Goal: Information Seeking & Learning: Learn about a topic

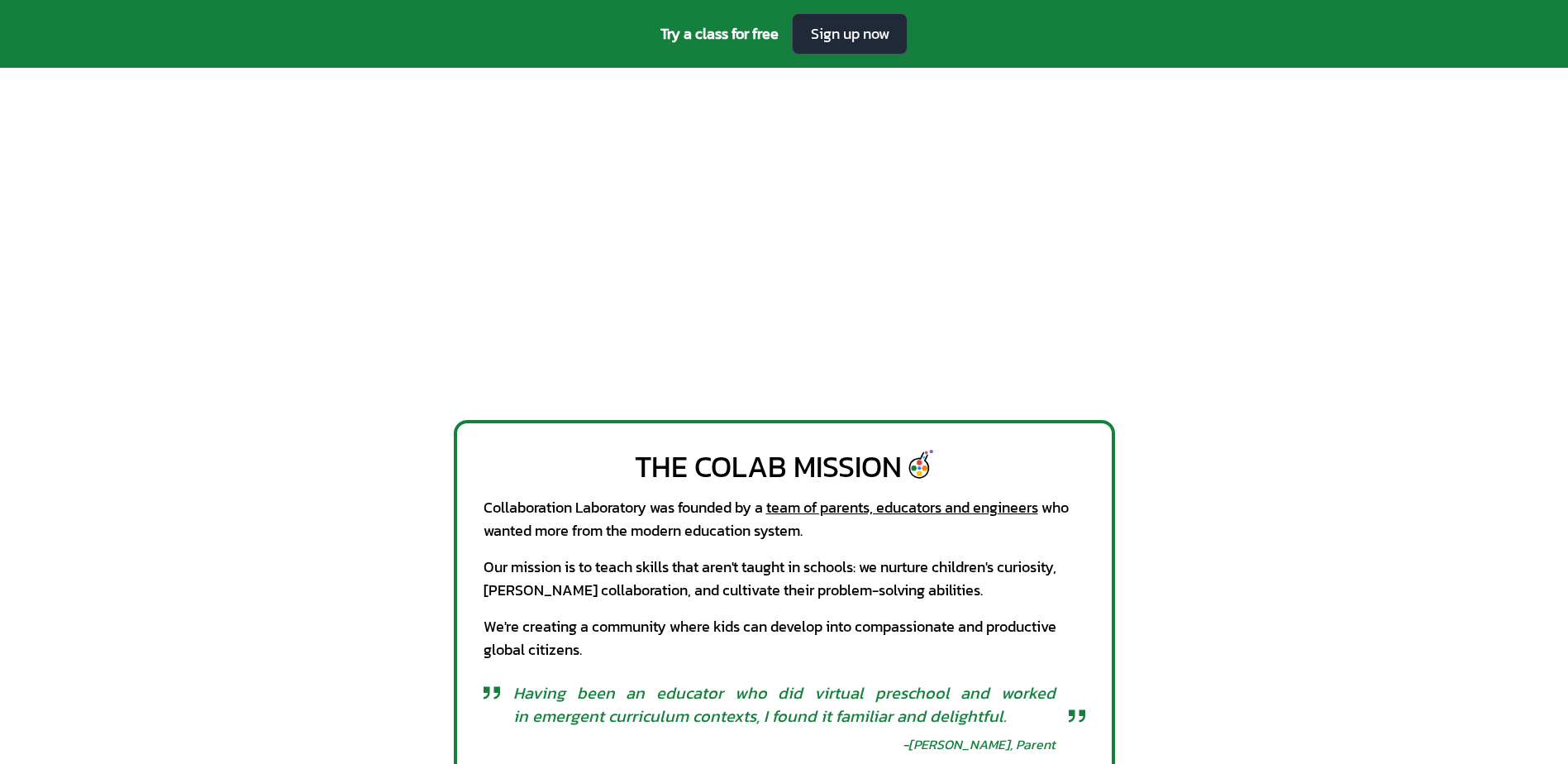
scroll to position [248, 0]
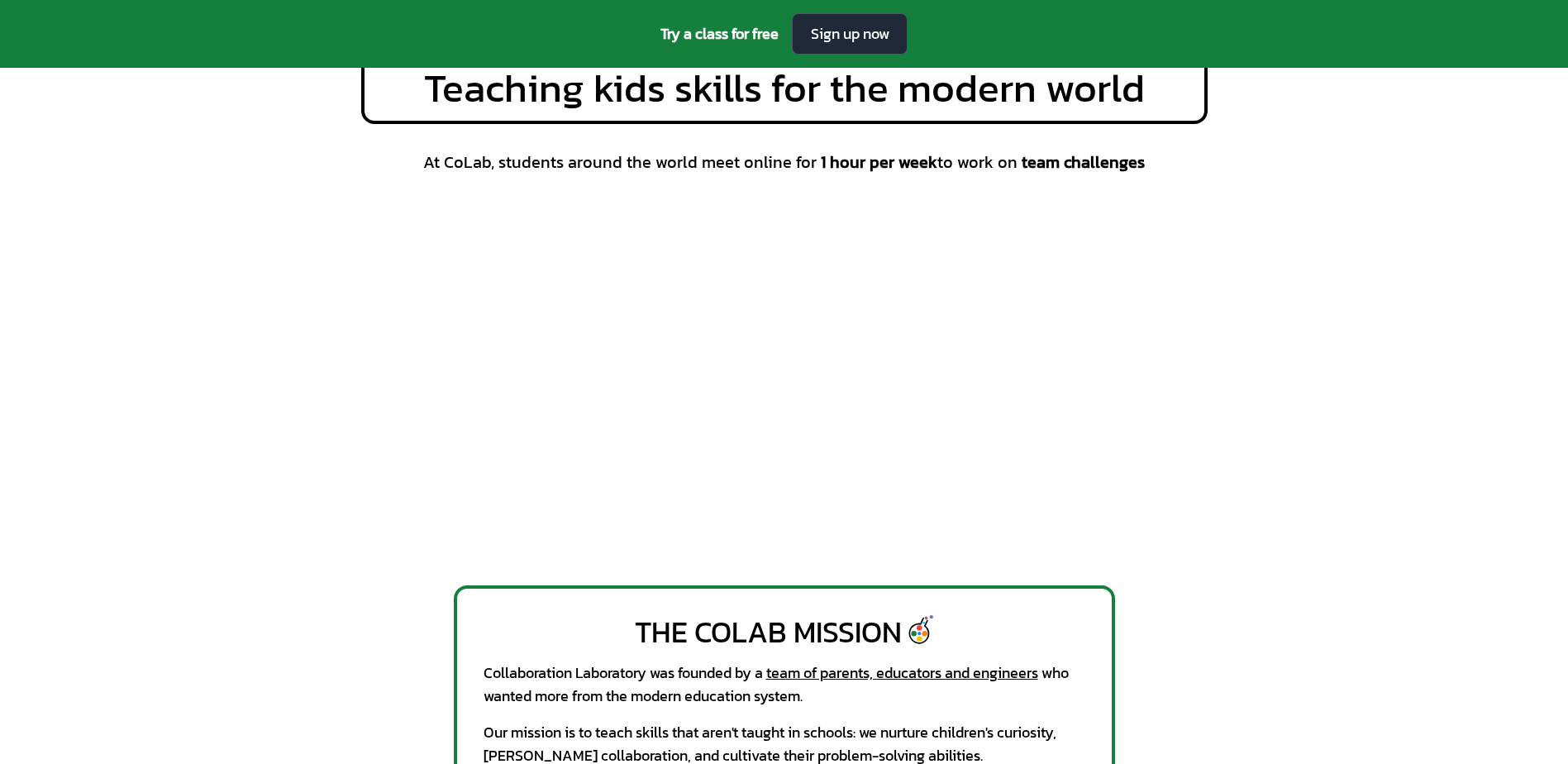
click at [1200, 447] on div "At CoLab, students around the world meet online for 1 hour per week to work on …" at bounding box center [784, 355] width 846 height 409
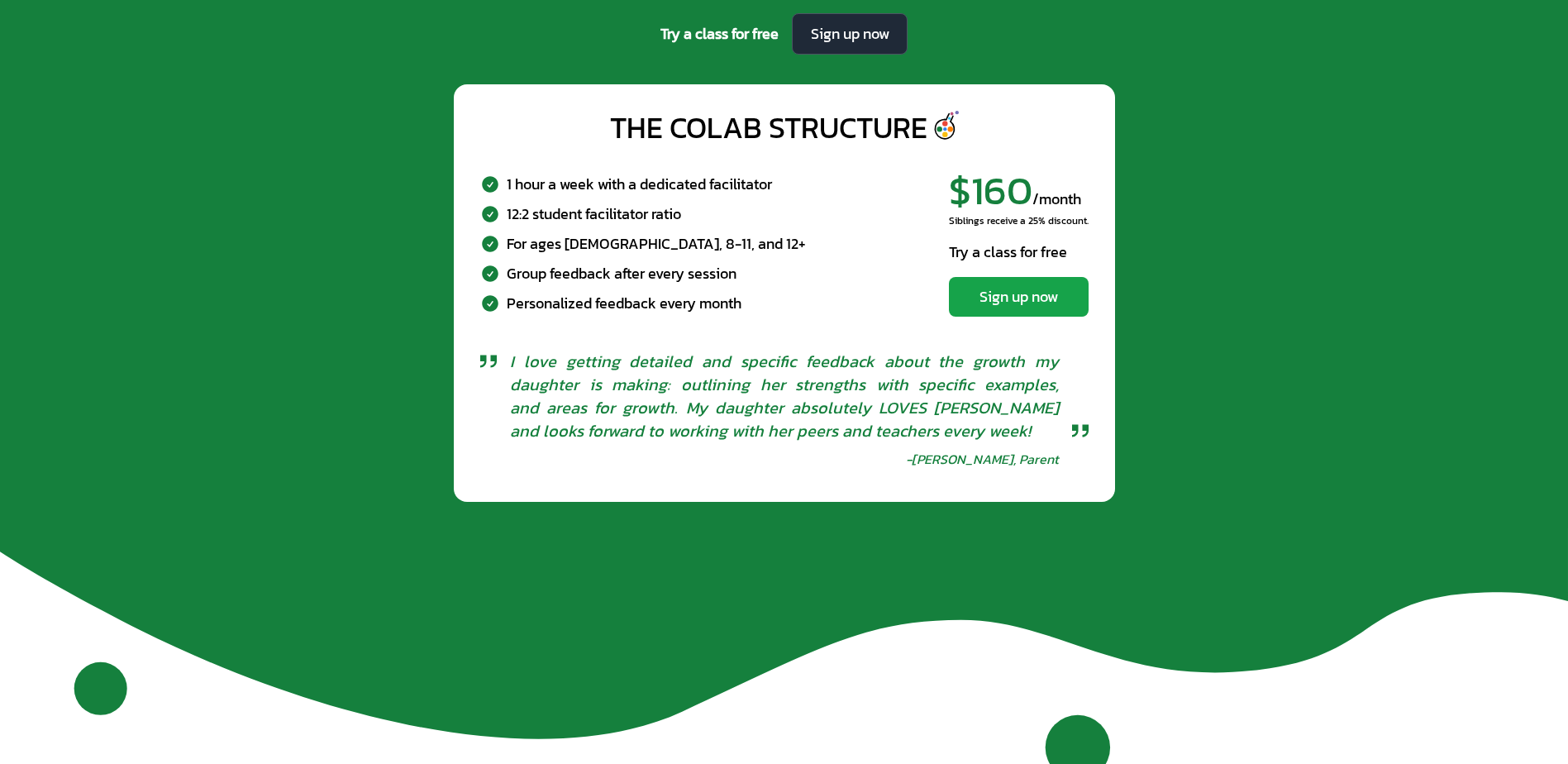
scroll to position [6382, 0]
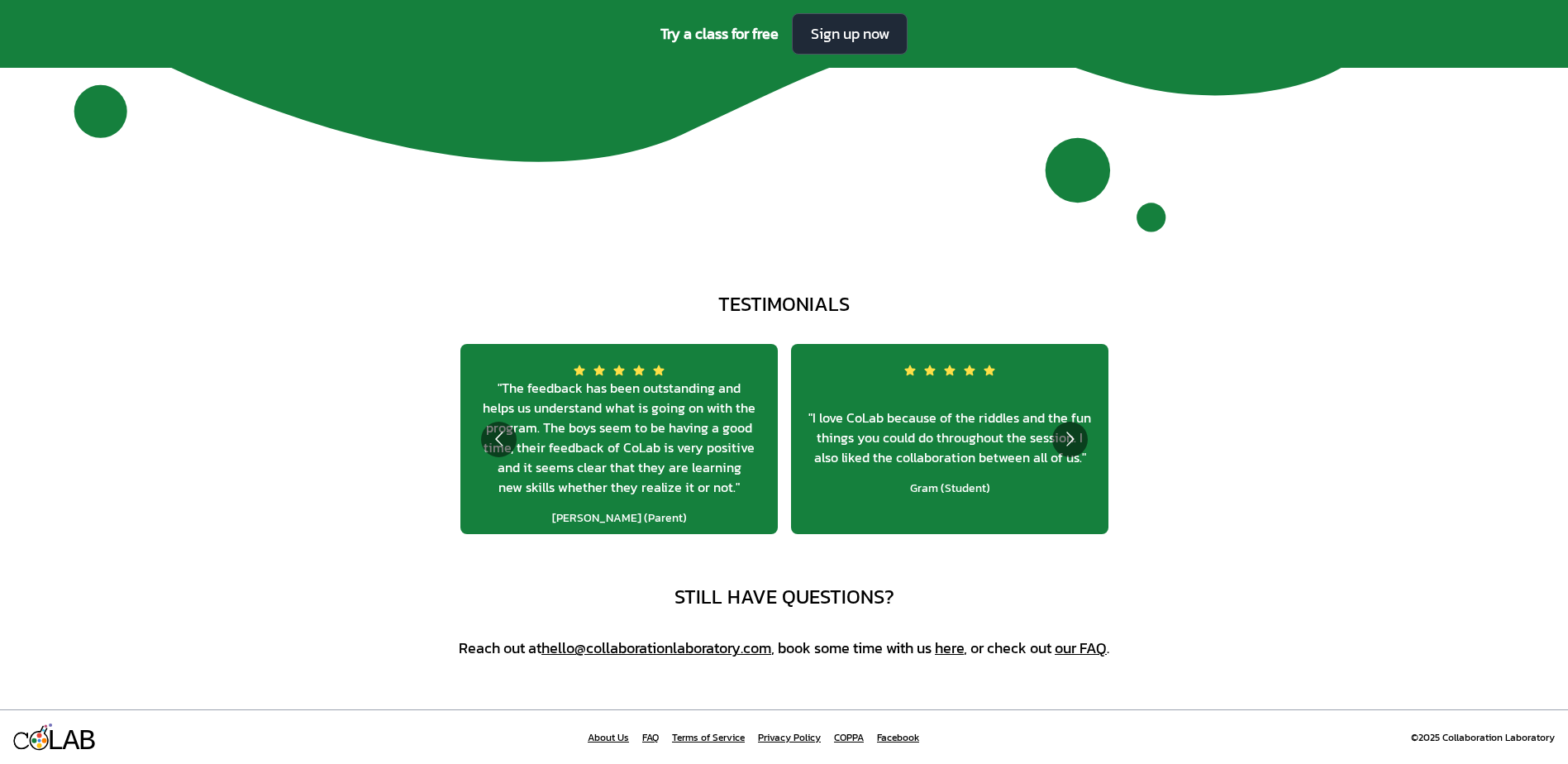
click at [610, 736] on link "About Us" at bounding box center [608, 737] width 42 height 13
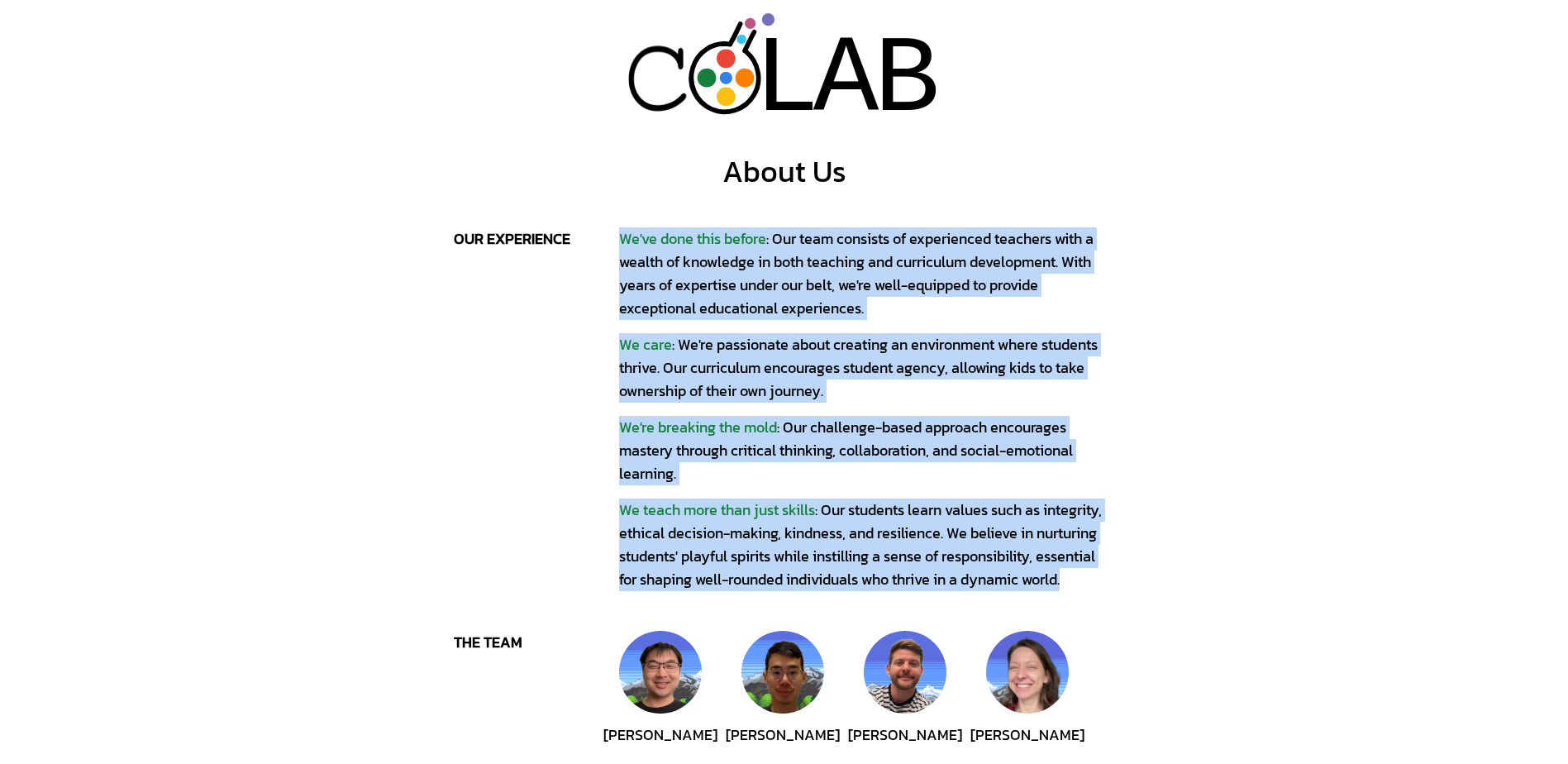
drag, startPoint x: 607, startPoint y: 232, endPoint x: 1096, endPoint y: 591, distance: 606.6
click at [1096, 591] on div "our experience We've done this before : Our team consists of experienced teache…" at bounding box center [784, 409] width 661 height 364
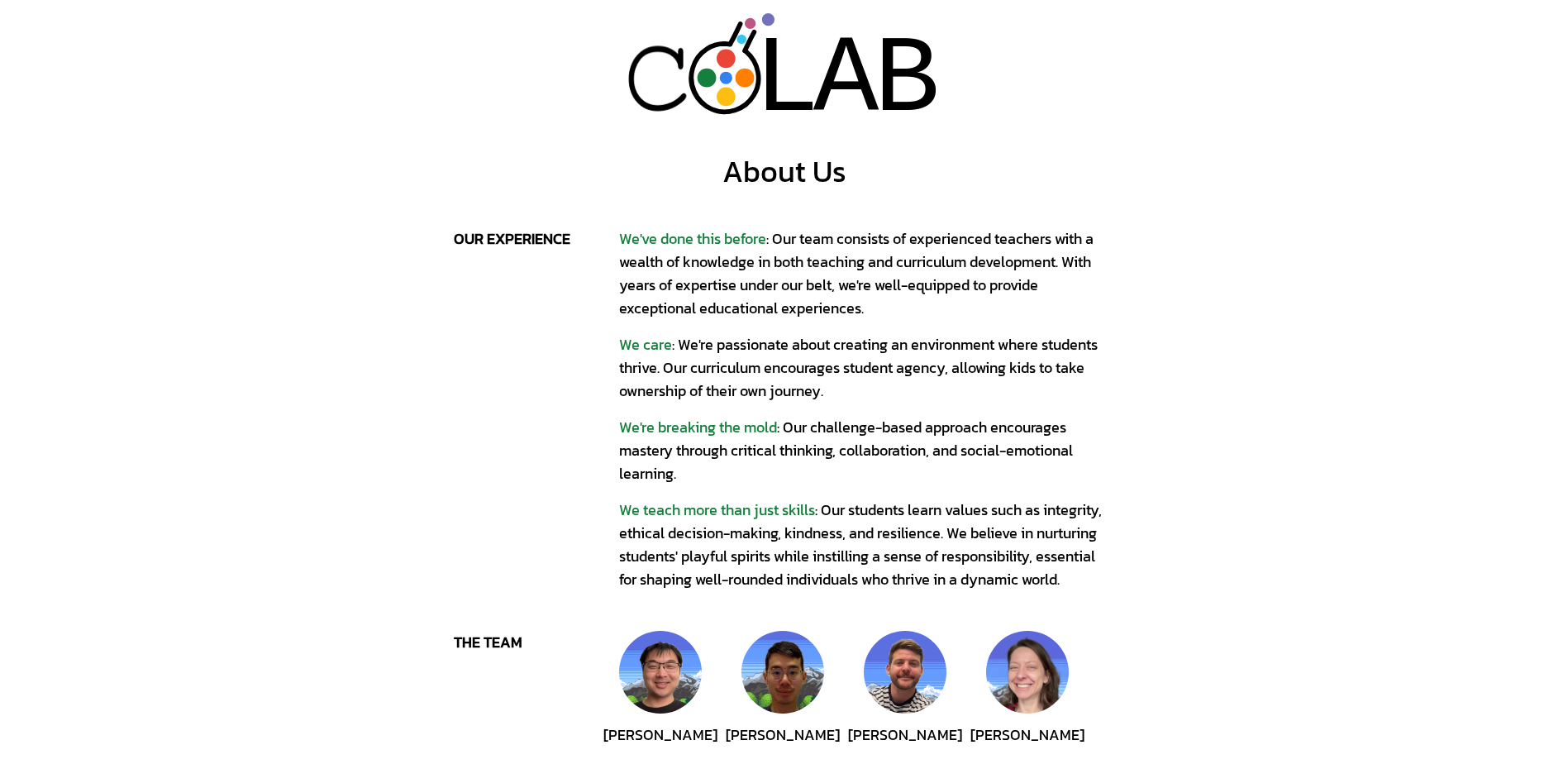
drag, startPoint x: 1096, startPoint y: 591, endPoint x: 1166, endPoint y: 649, distance: 90.9
click at [1210, 664] on div "L L A A B B About Us our experience We've done this before : Our team consists …" at bounding box center [784, 751] width 1568 height 1502
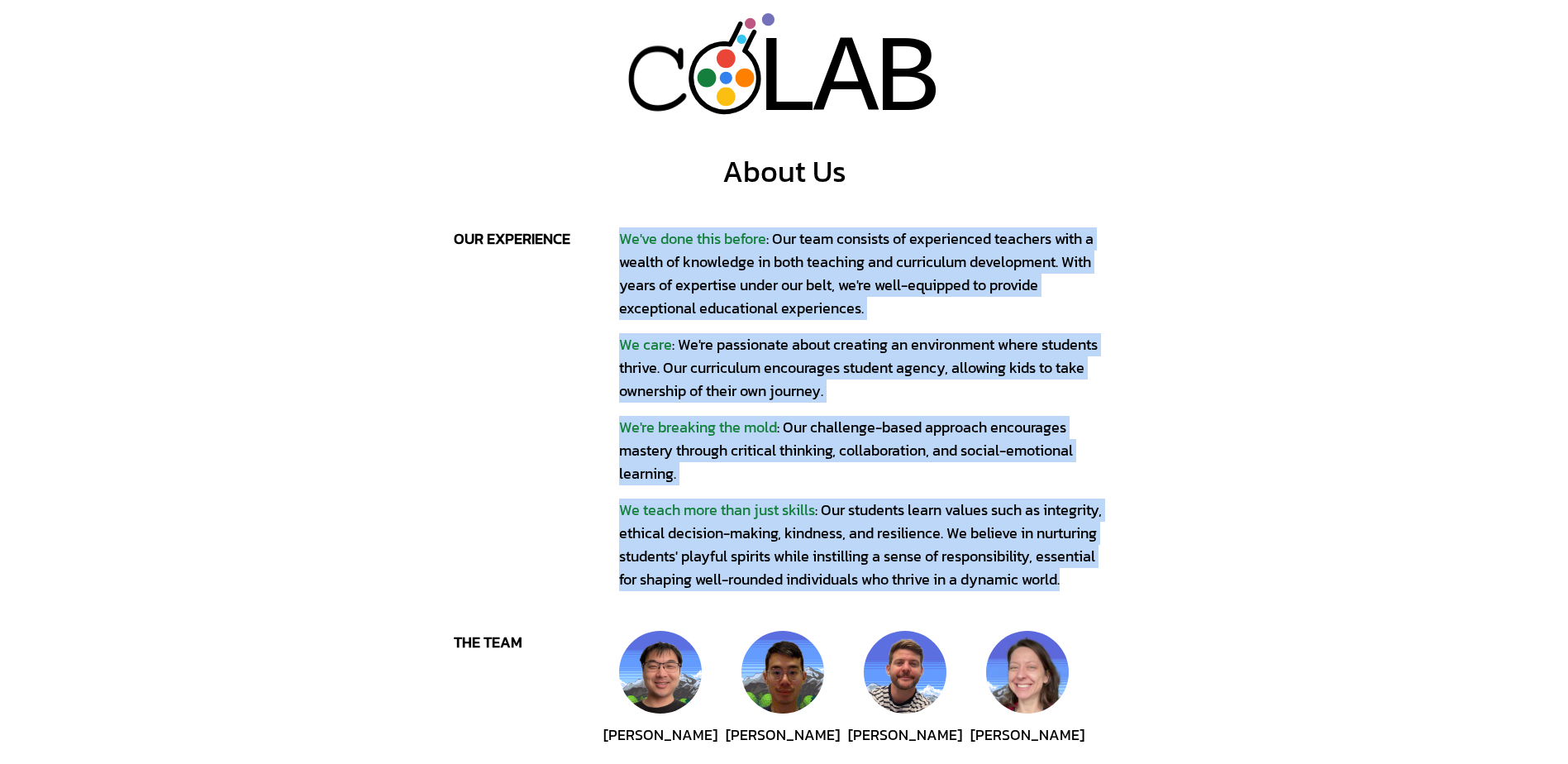
drag, startPoint x: 611, startPoint y: 238, endPoint x: 1117, endPoint y: 583, distance: 612.4
click at [1117, 583] on div "L L A A B B About Us our experience We've done this before : Our team consists …" at bounding box center [784, 751] width 1568 height 1502
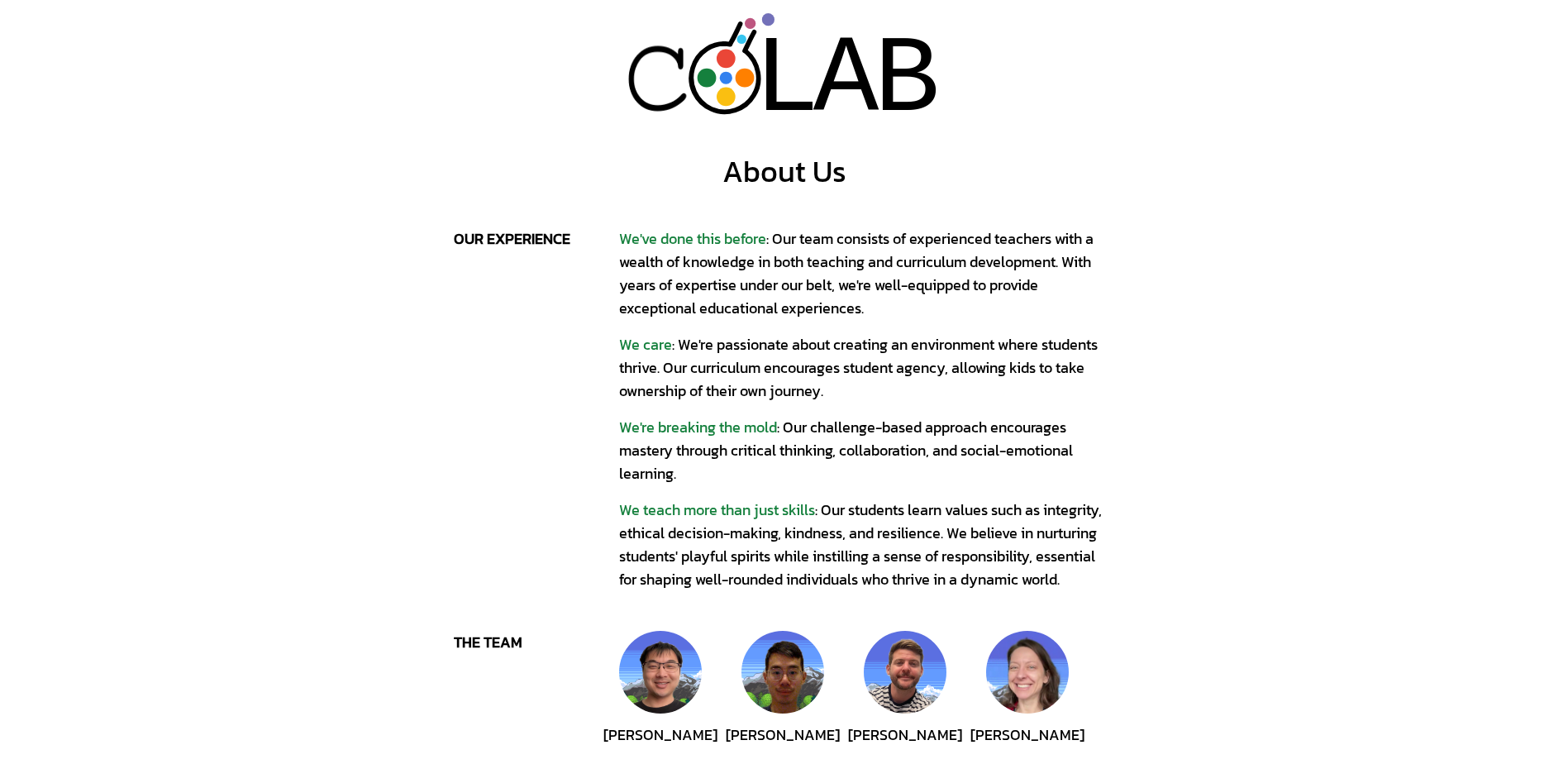
drag, startPoint x: 1117, startPoint y: 583, endPoint x: 1215, endPoint y: 675, distance: 134.4
click at [1215, 675] on div "L L A A B B About Us our experience We've done this before : Our team consists …" at bounding box center [784, 751] width 1568 height 1502
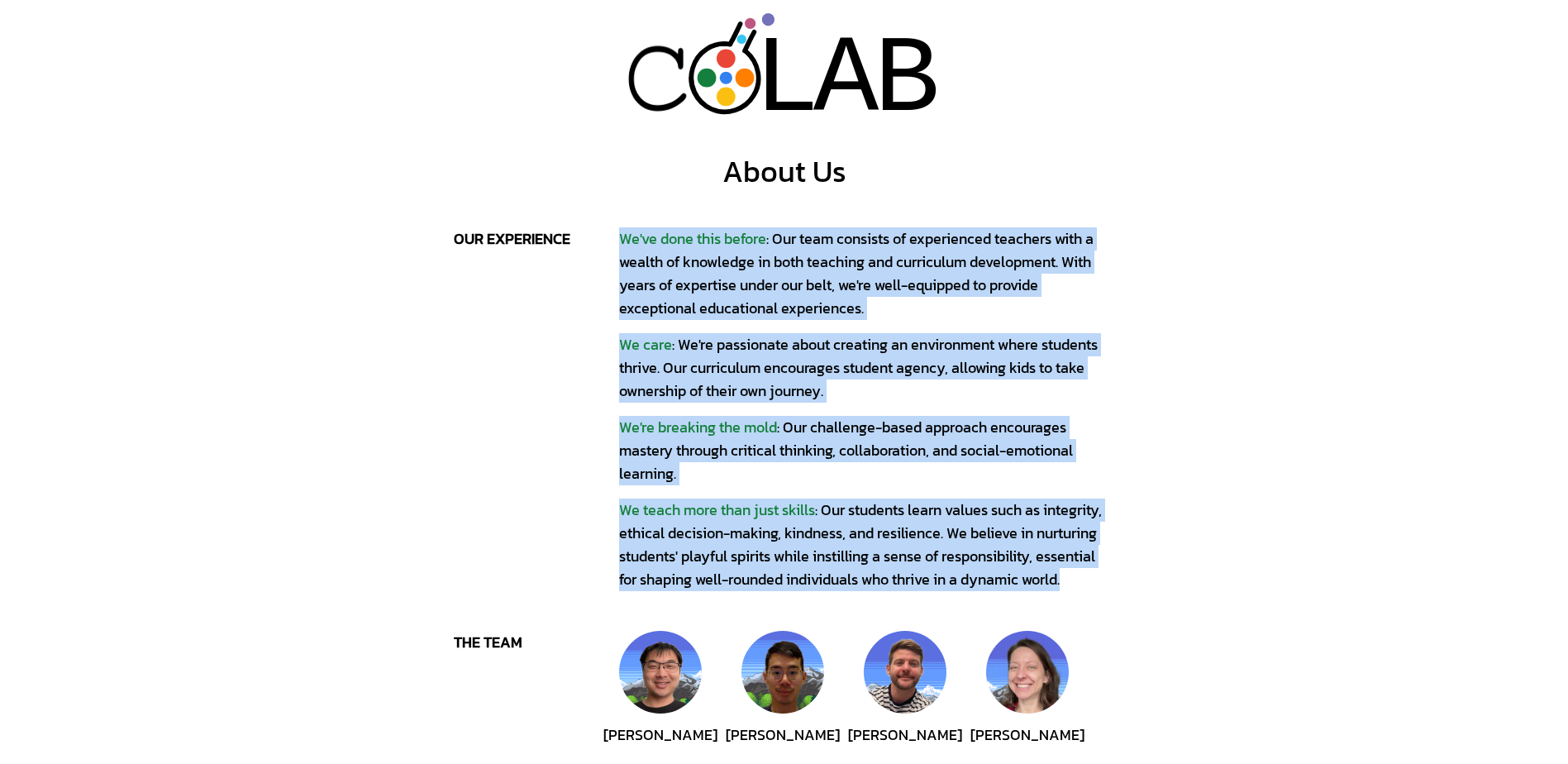
drag, startPoint x: 593, startPoint y: 221, endPoint x: 1131, endPoint y: 588, distance: 651.3
click at [1131, 588] on div "L L A A B B About Us our experience We've done this before : Our team consists …" at bounding box center [784, 751] width 1568 height 1502
drag, startPoint x: 1131, startPoint y: 588, endPoint x: 1140, endPoint y: 583, distance: 10.3
click at [1134, 588] on div "L L A A B B About Us our experience We've done this before : Our team consists …" at bounding box center [784, 751] width 1568 height 1502
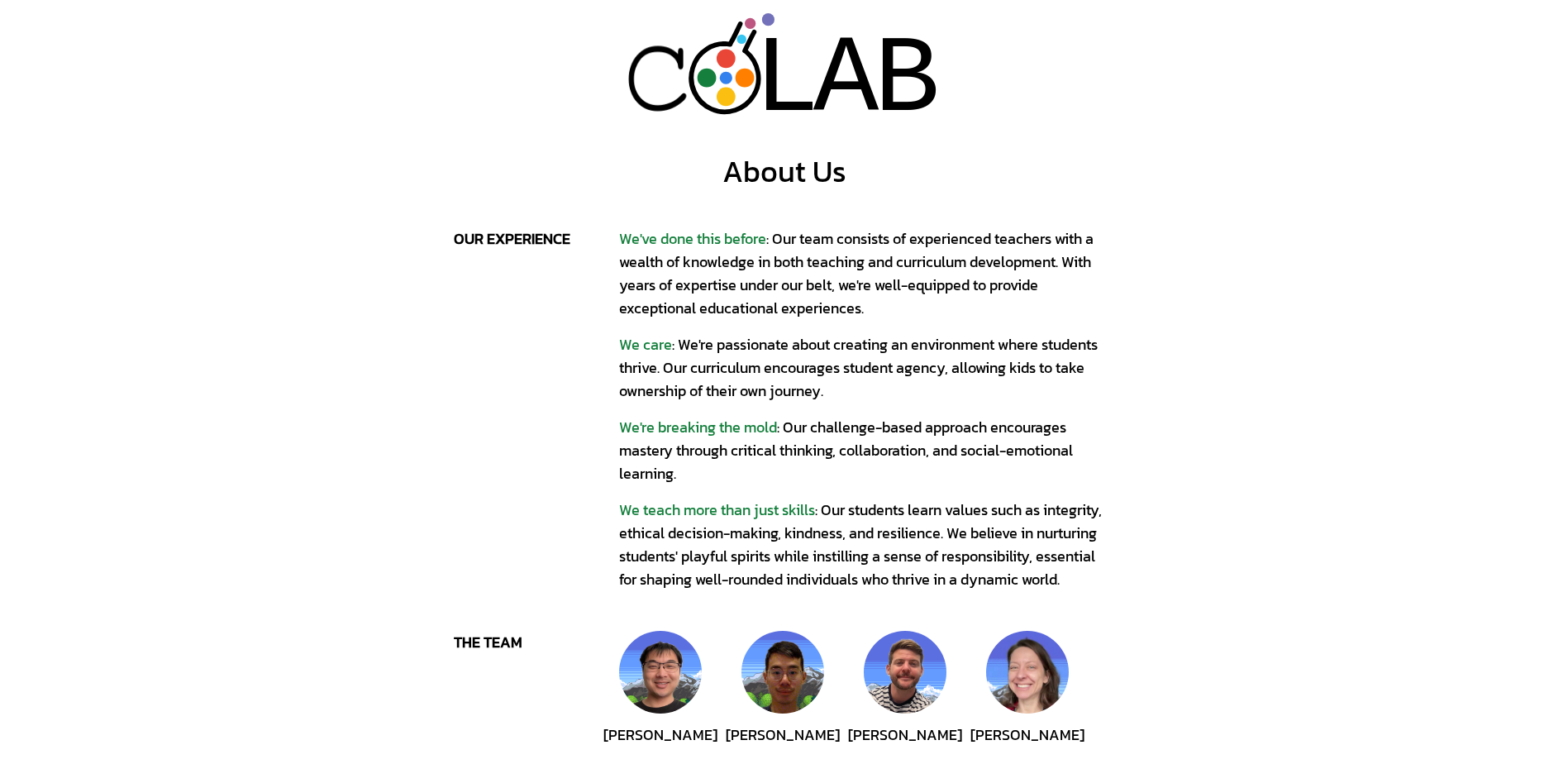
click at [1513, 439] on div "L L A A B B About Us our experience We've done this before : Our team consists …" at bounding box center [784, 751] width 1568 height 1502
